Goal: Transaction & Acquisition: Purchase product/service

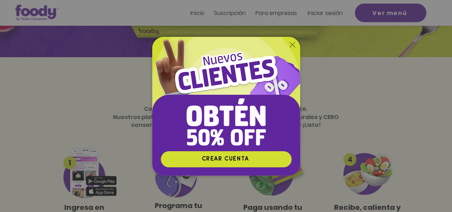
click at [293, 45] on icon "Volver al sitio" at bounding box center [292, 45] width 6 height 6
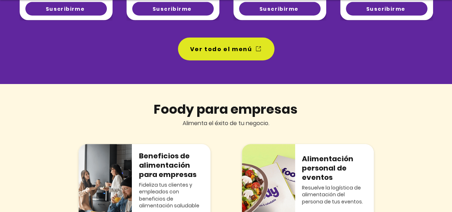
scroll to position [694, 0]
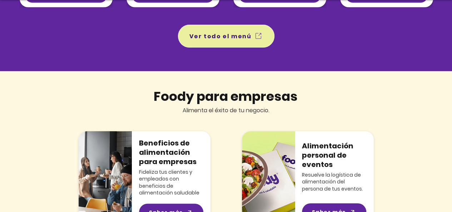
click at [218, 27] on span "Ver todo el menú" at bounding box center [226, 36] width 94 height 20
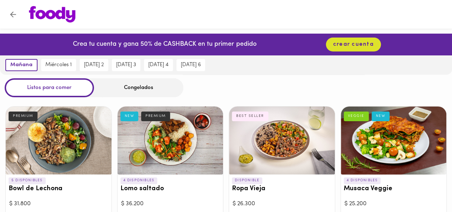
click at [236, 80] on div "Listos para comer Congelados" at bounding box center [226, 87] width 452 height 19
